Goal: Task Accomplishment & Management: Use online tool/utility

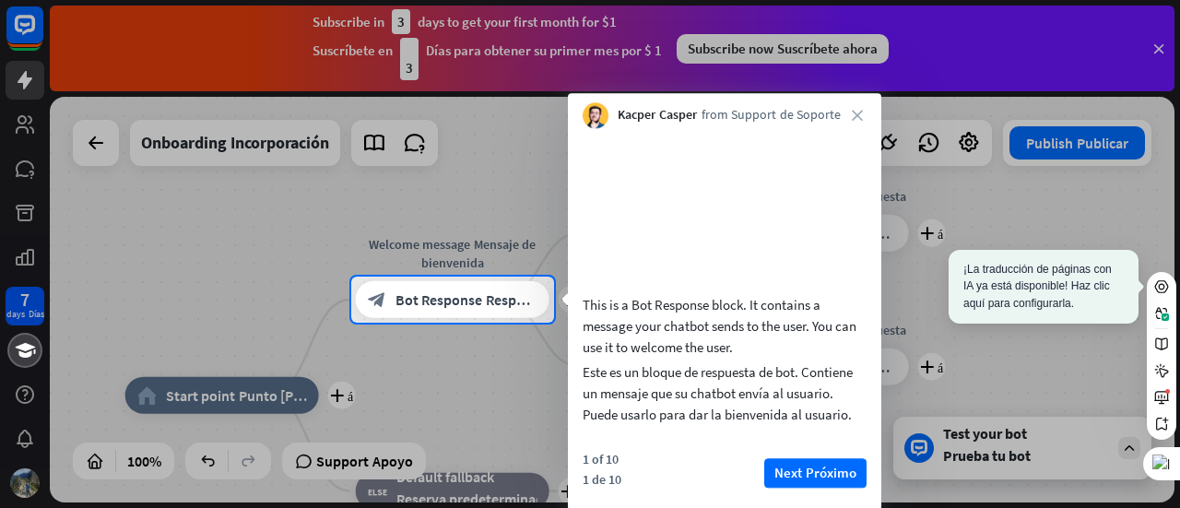
drag, startPoint x: 1160, startPoint y: 45, endPoint x: 1154, endPoint y: 37, distance: 10.5
click at [1154, 37] on div at bounding box center [590, 138] width 1180 height 277
click at [1156, 48] on div at bounding box center [590, 138] width 1180 height 277
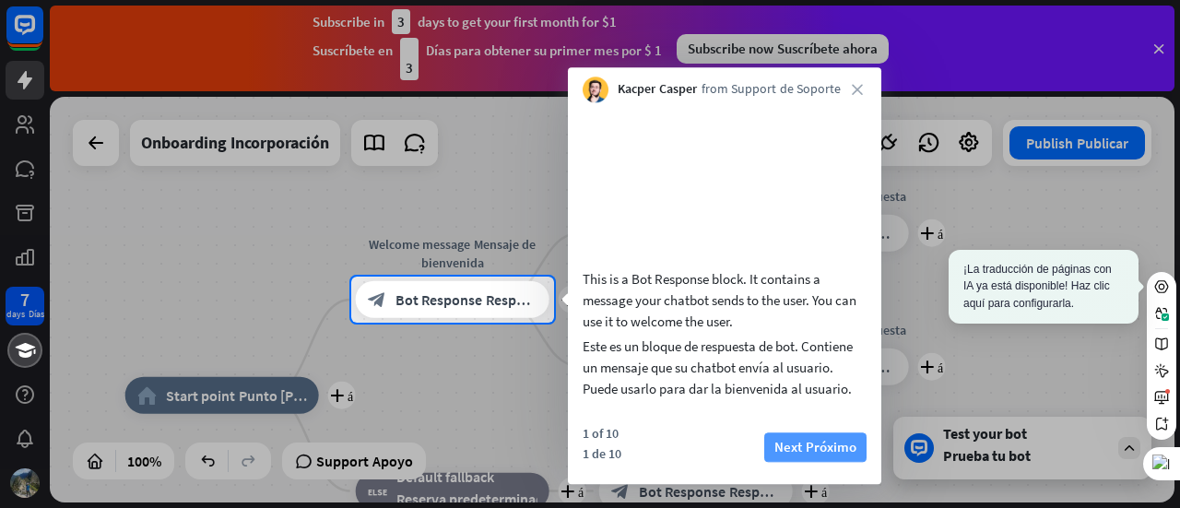
click at [825, 460] on sider-trans "Próximo" at bounding box center [829, 447] width 54 height 26
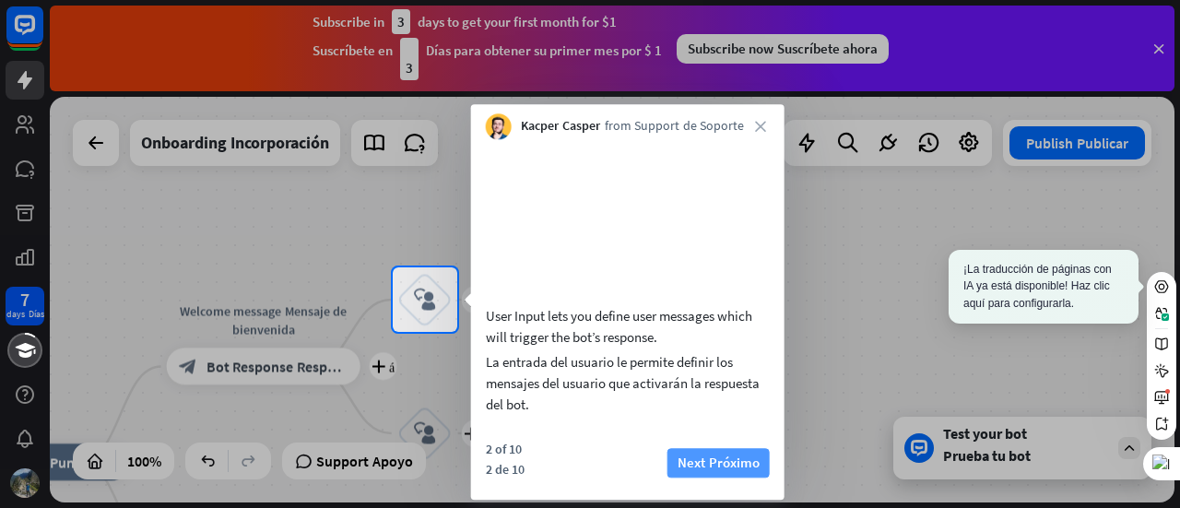
click at [718, 450] on sider-trans "Próximo" at bounding box center [733, 463] width 54 height 26
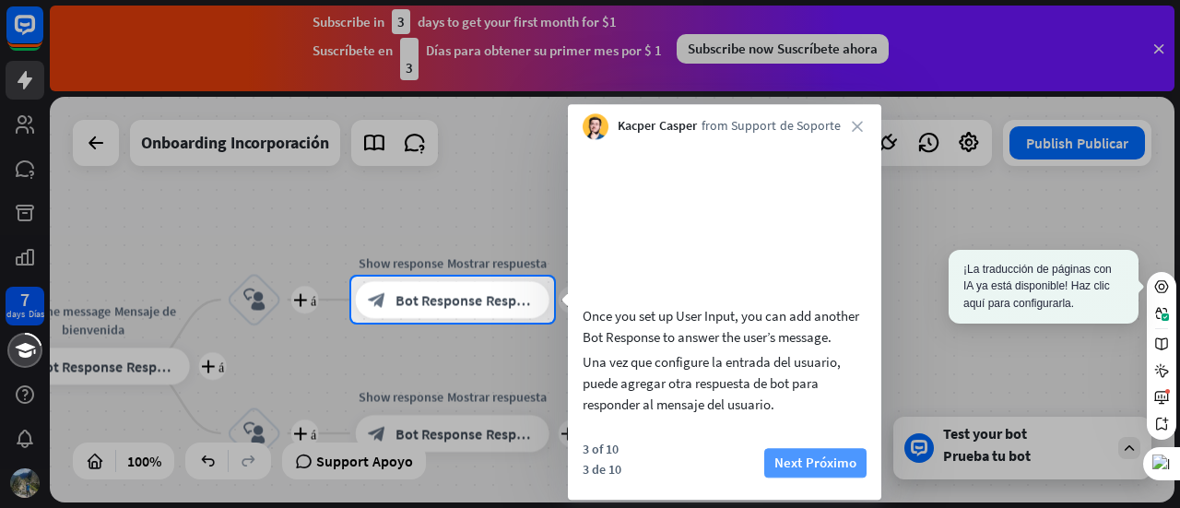
click at [803, 457] on sider-trans "Próximo" at bounding box center [829, 463] width 54 height 26
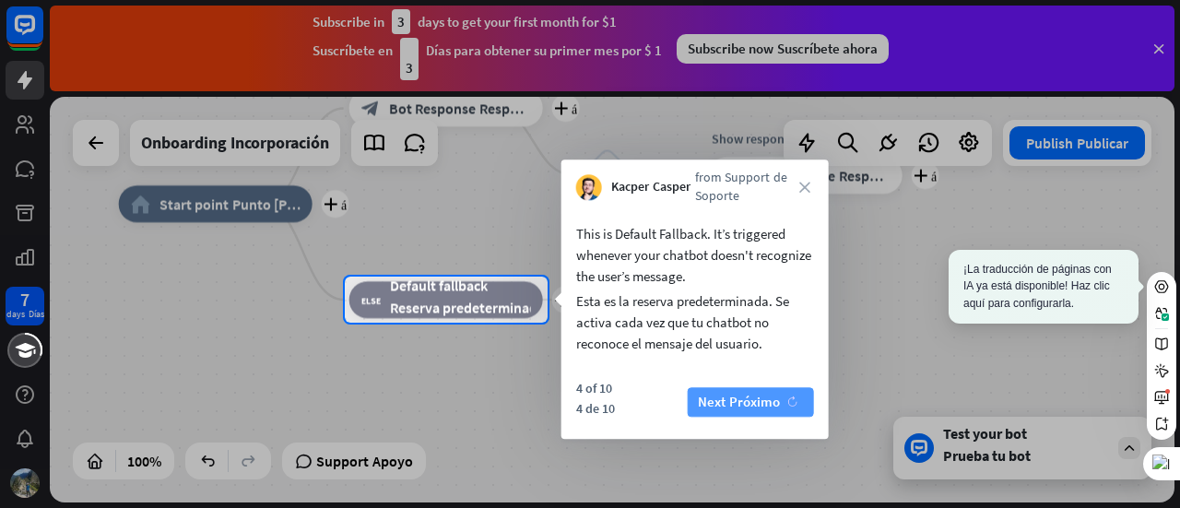
click at [764, 404] on sider-trans-text "Próximo" at bounding box center [754, 403] width 51 height 18
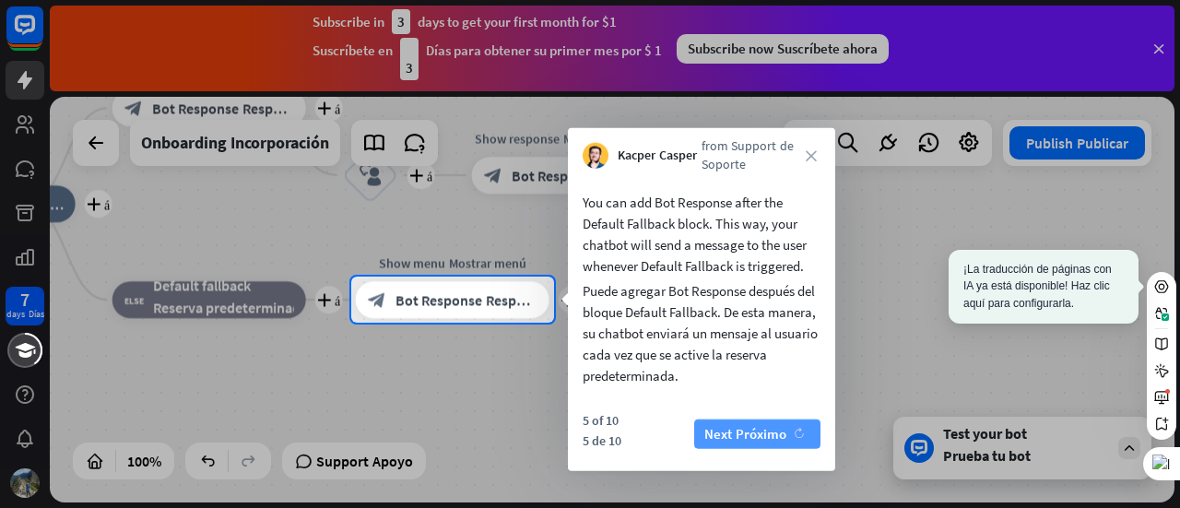
click at [778, 433] on sider-trans-text "Próximo" at bounding box center [761, 434] width 51 height 18
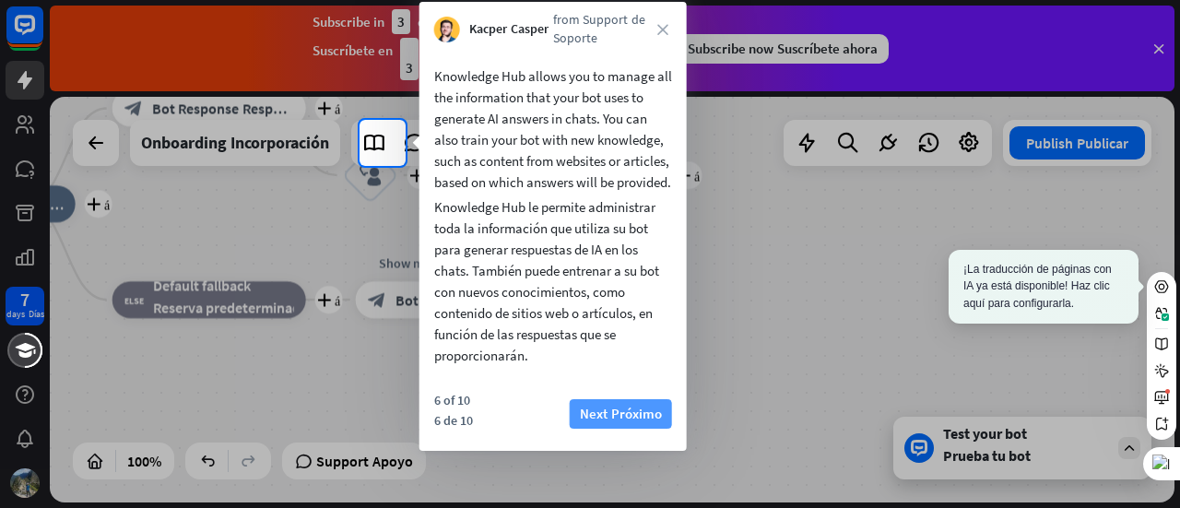
click at [599, 429] on button "Next Próximo" at bounding box center [621, 414] width 102 height 30
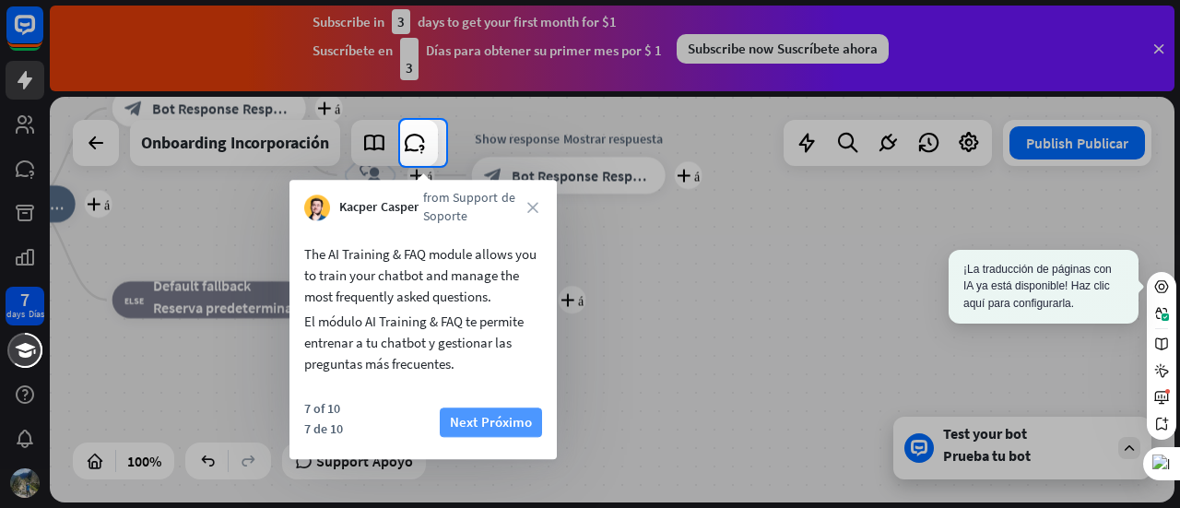
click at [505, 413] on sider-trans "Próximo" at bounding box center [505, 423] width 54 height 26
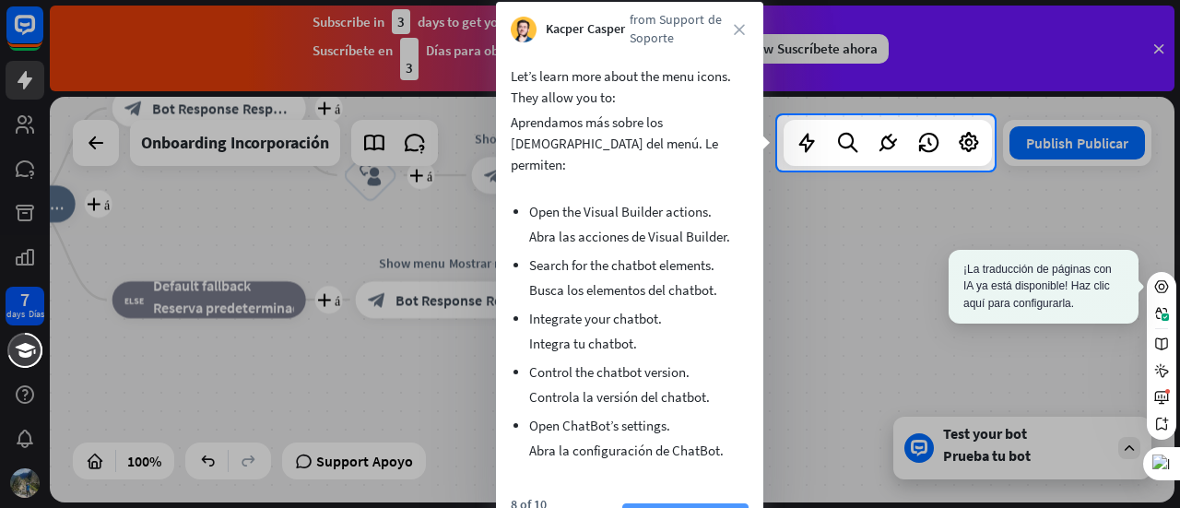
click at [705, 507] on sider-trans-text "Próximo" at bounding box center [689, 518] width 51 height 18
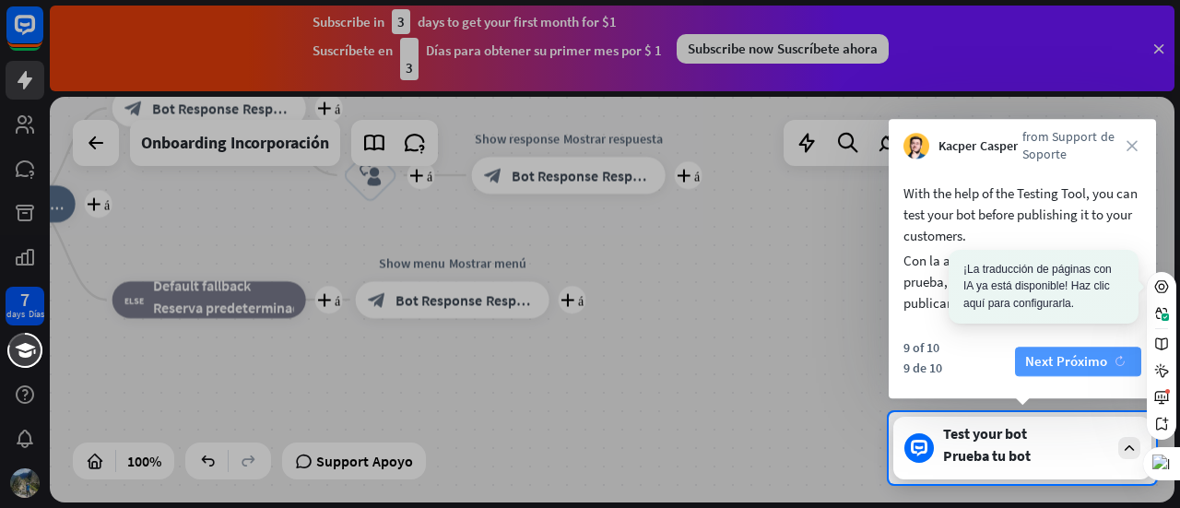
click at [1085, 364] on sider-trans-text "Próximo" at bounding box center [1082, 361] width 51 height 18
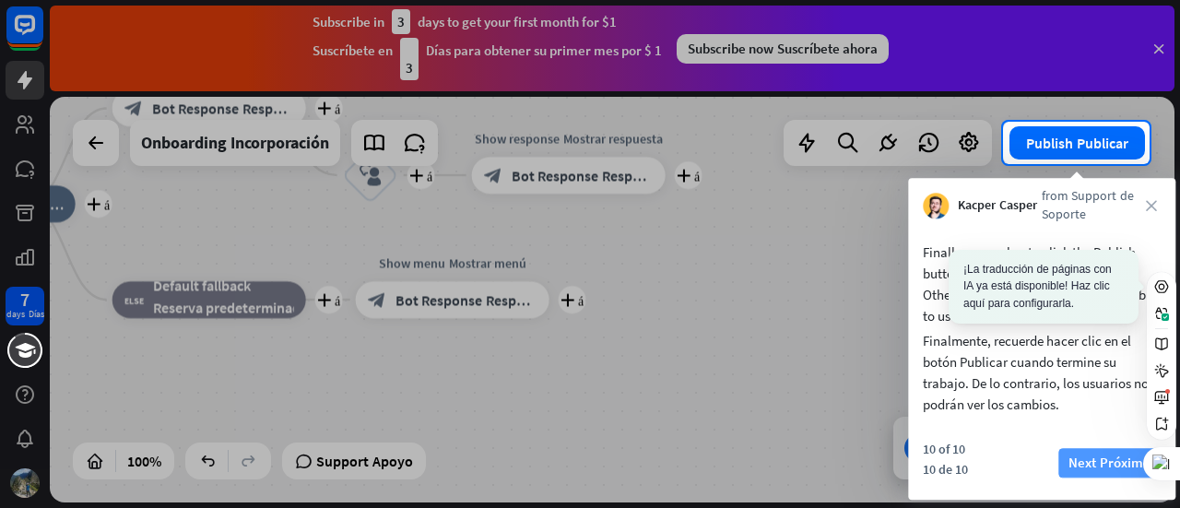
click at [1089, 469] on button "Next Próximo" at bounding box center [1110, 464] width 102 height 30
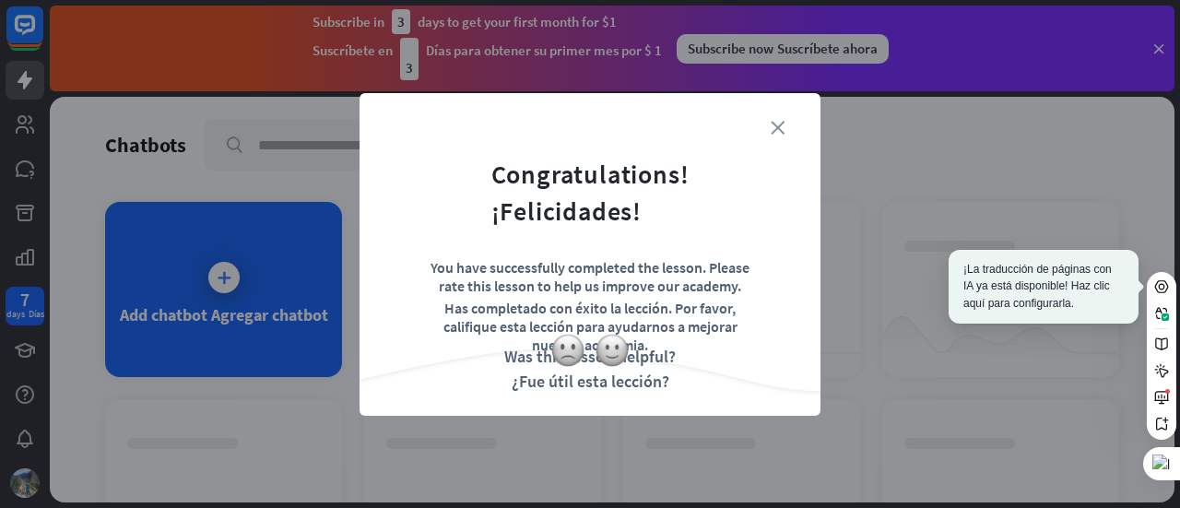
click at [771, 130] on icon "close cerrar" at bounding box center [780, 128] width 18 height 14
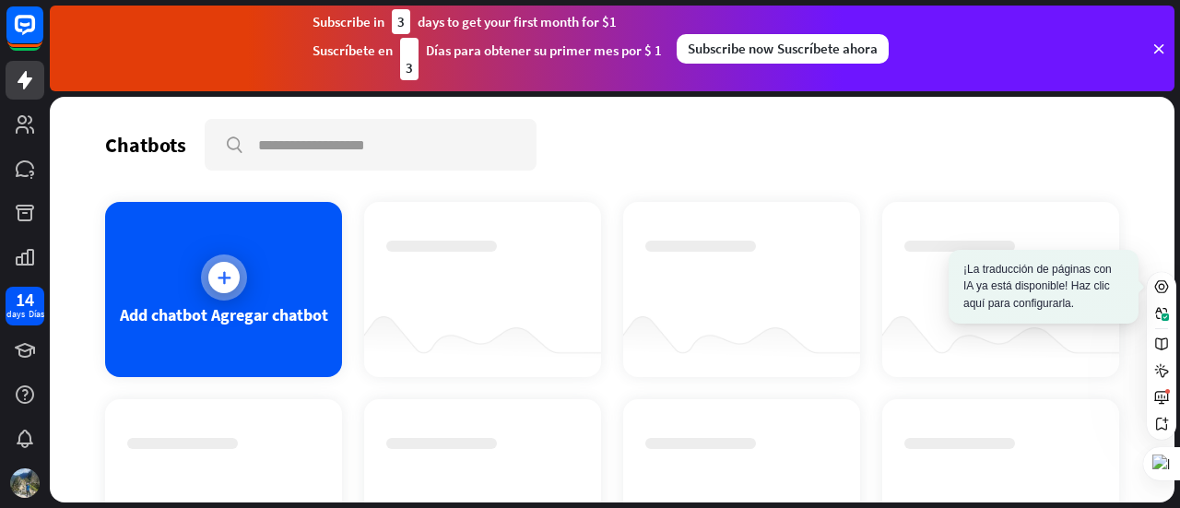
click at [215, 281] on icon at bounding box center [224, 277] width 18 height 18
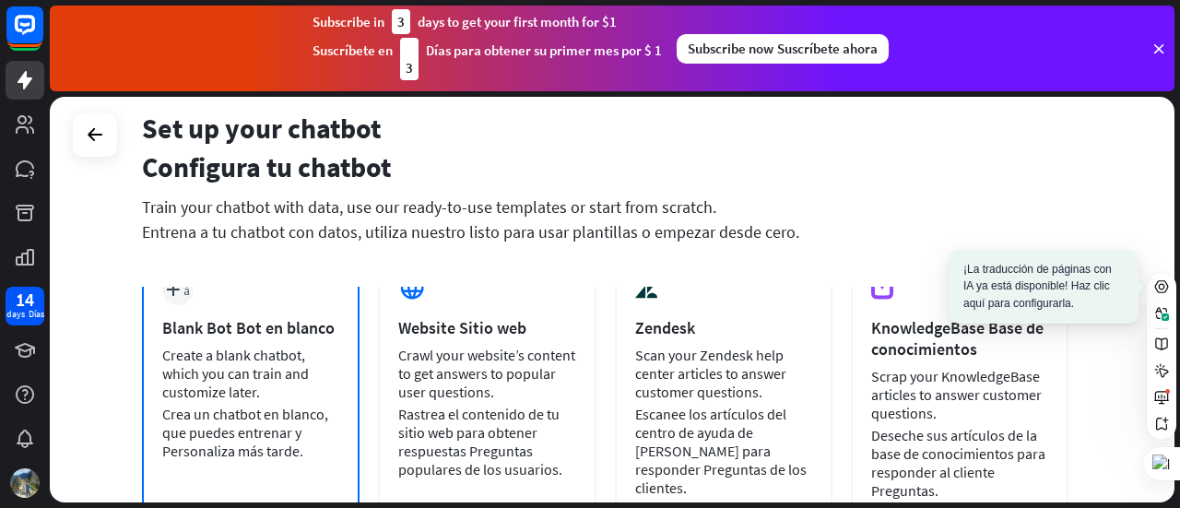
scroll to position [149, 0]
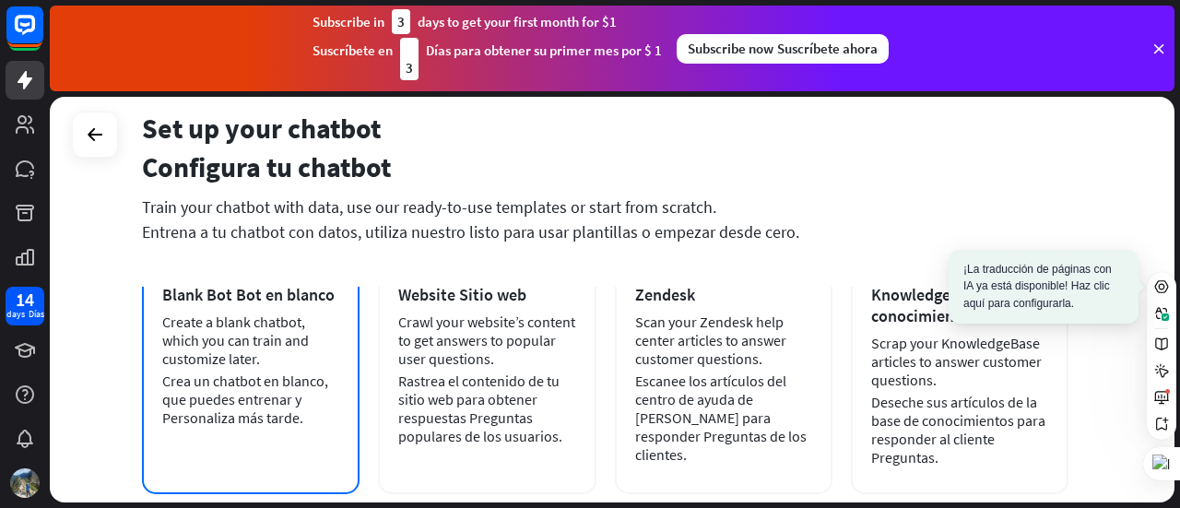
click at [277, 359] on div "Create a blank chatbot, which you can train and customize later. Crea un chatbo…" at bounding box center [250, 370] width 177 height 114
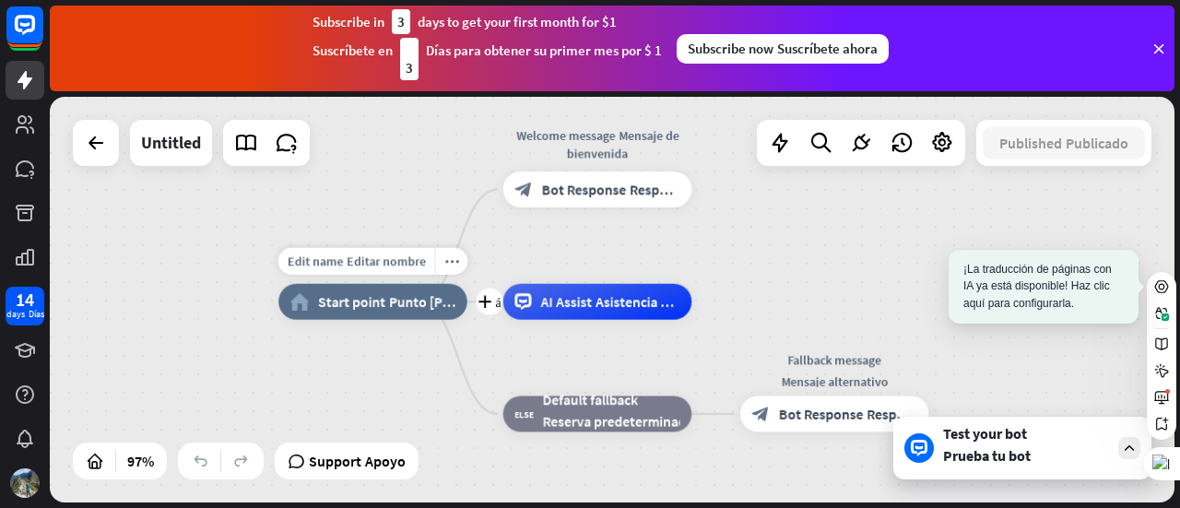
click at [393, 320] on div "Edit name Editar nombre more_horiz plus más home_2 Start point Punto [PERSON_NA…" at bounding box center [373, 302] width 189 height 36
click at [389, 268] on sider-trans-text "Editar nombre" at bounding box center [374, 262] width 79 height 17
click at [321, 358] on div "home_2 Start point Punto [PERSON_NAME] Welcome message Mensaje de bienvenida bl…" at bounding box center [827, 500] width 1096 height 396
